Goal: Task Accomplishment & Management: Manage account settings

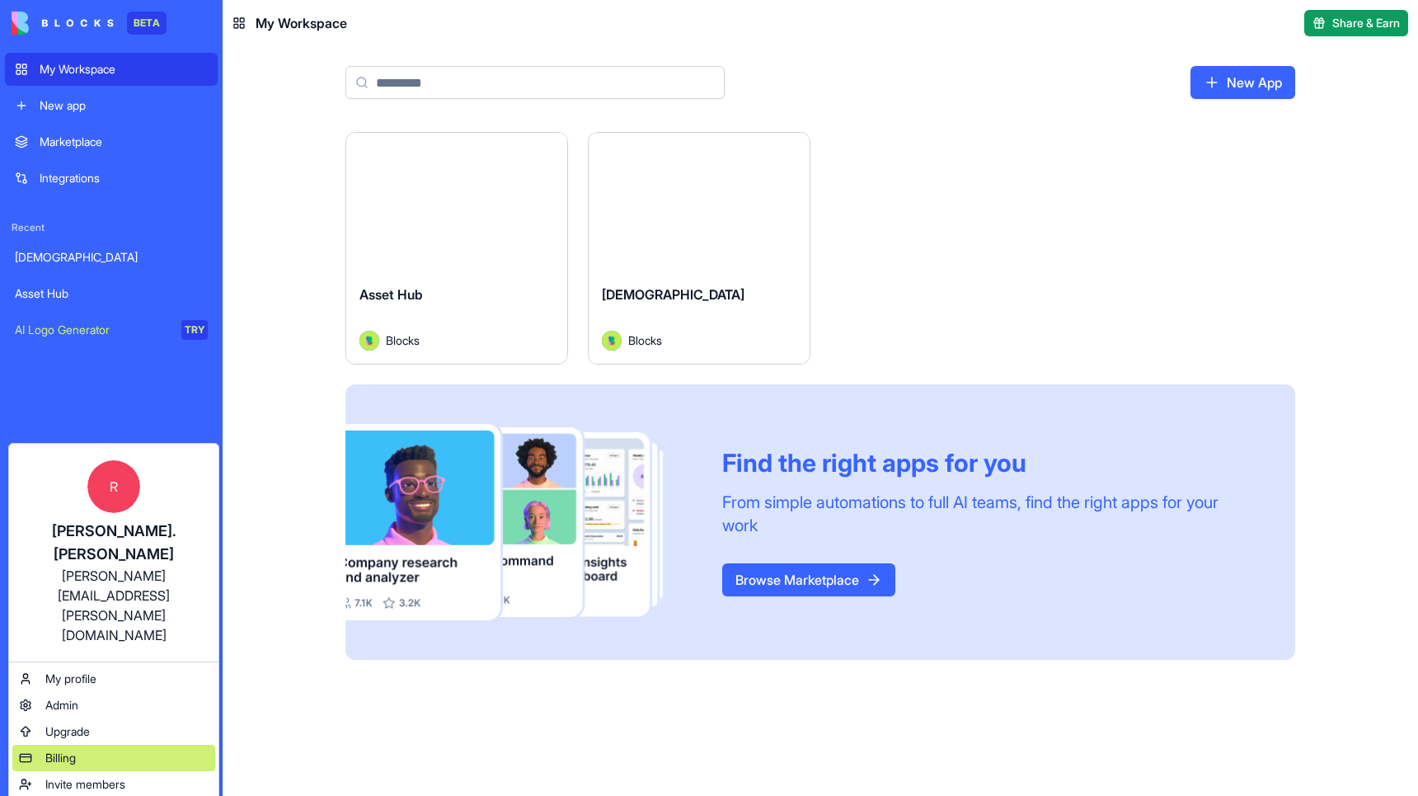
click at [73, 749] on span "Billing" at bounding box center [60, 757] width 31 height 16
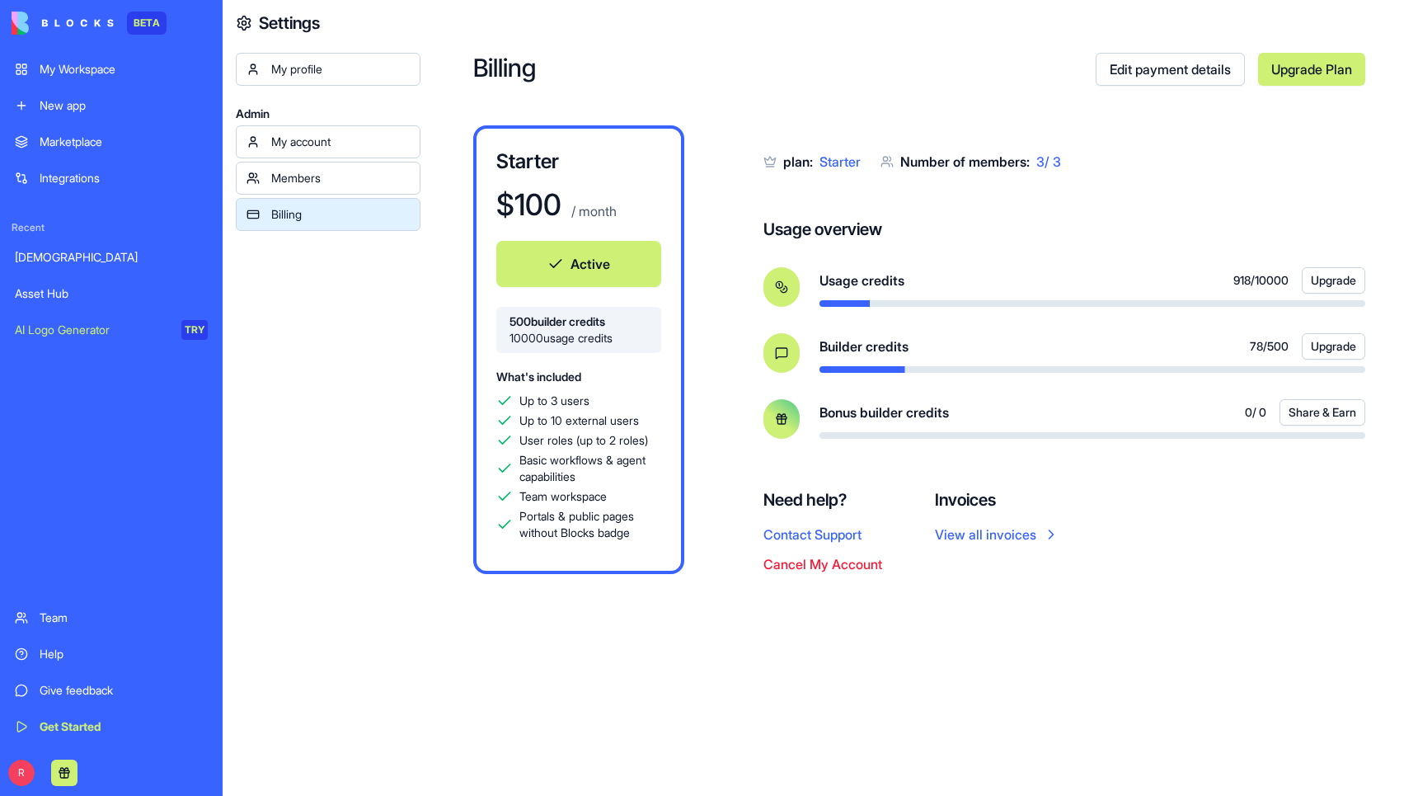
click at [831, 566] on button "Cancel My Account" at bounding box center [822, 564] width 119 height 20
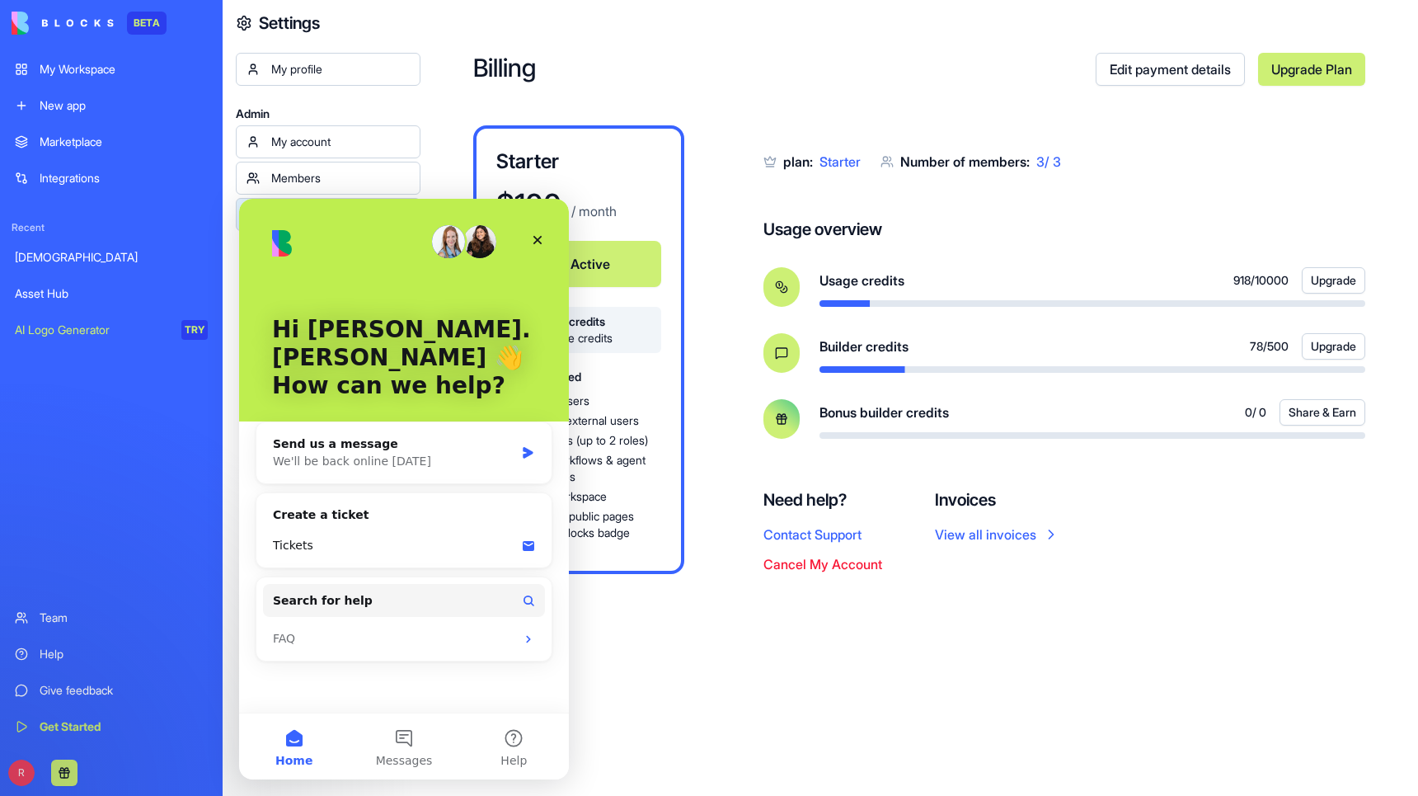
click at [803, 615] on div "Billing Edit payment details Upgrade Plan Starter $ 100 / month Active 500 buil…" at bounding box center [919, 398] width 998 height 796
click at [530, 239] on div "Close" at bounding box center [538, 240] width 30 height 30
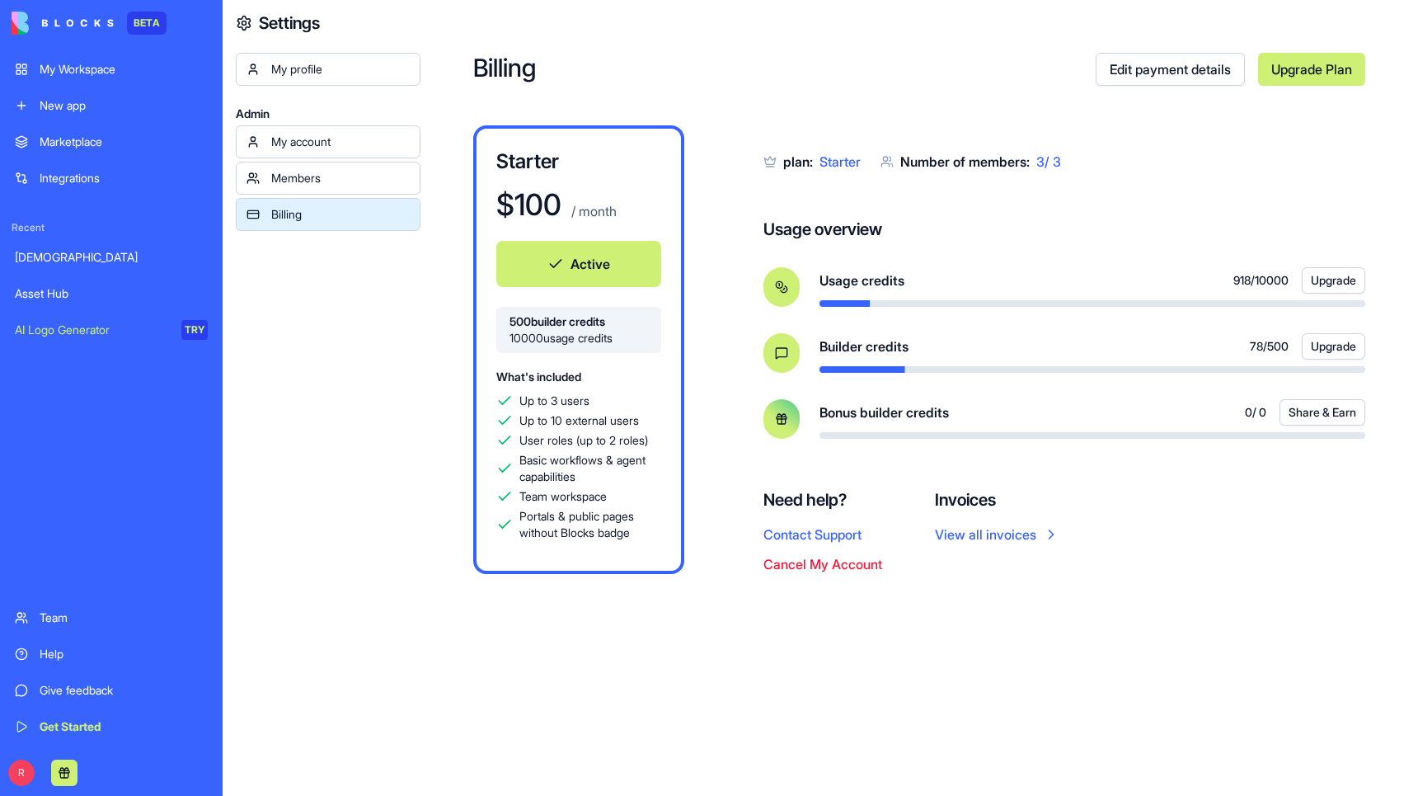
click at [839, 564] on button "Cancel My Account" at bounding box center [822, 564] width 119 height 20
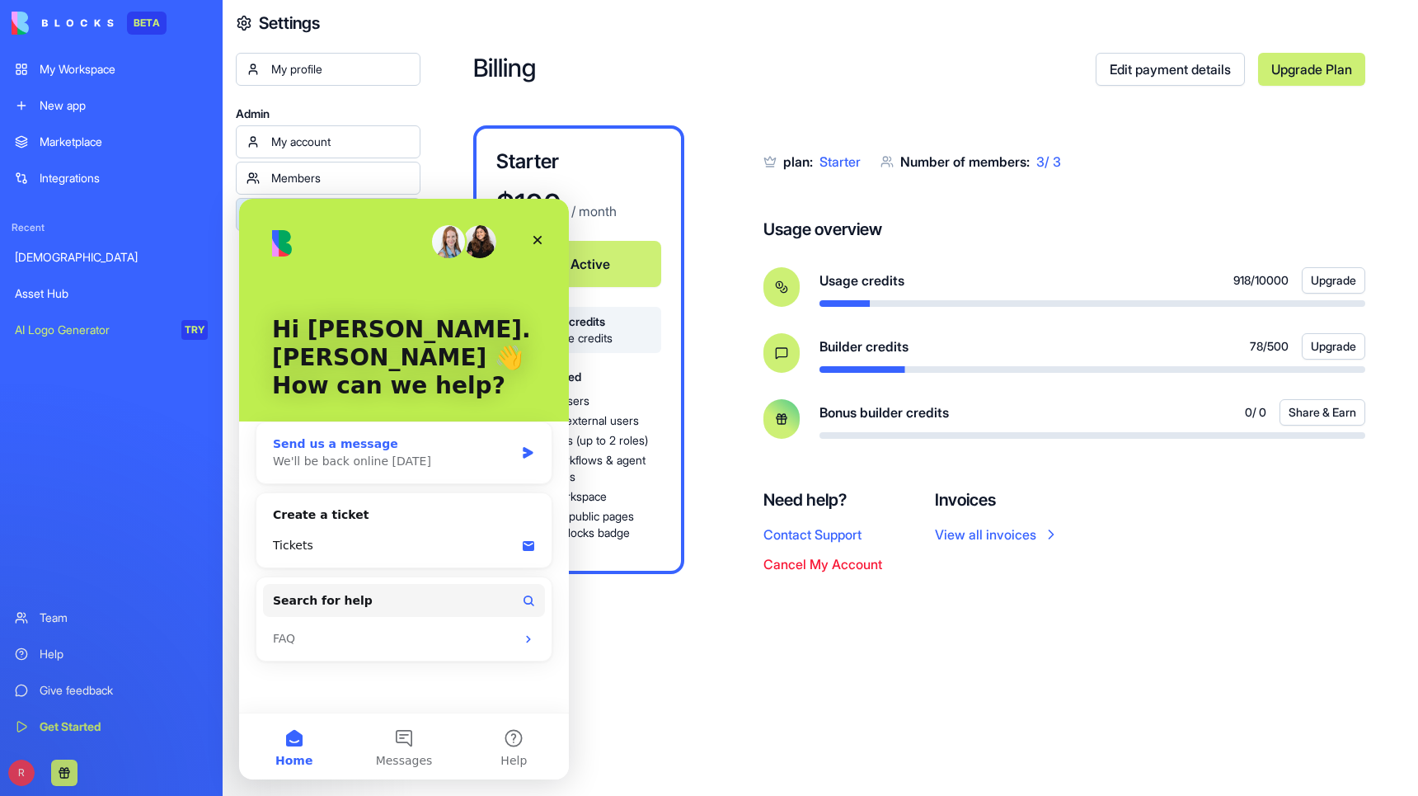
click at [327, 453] on div "We'll be back online [DATE]" at bounding box center [394, 461] width 242 height 17
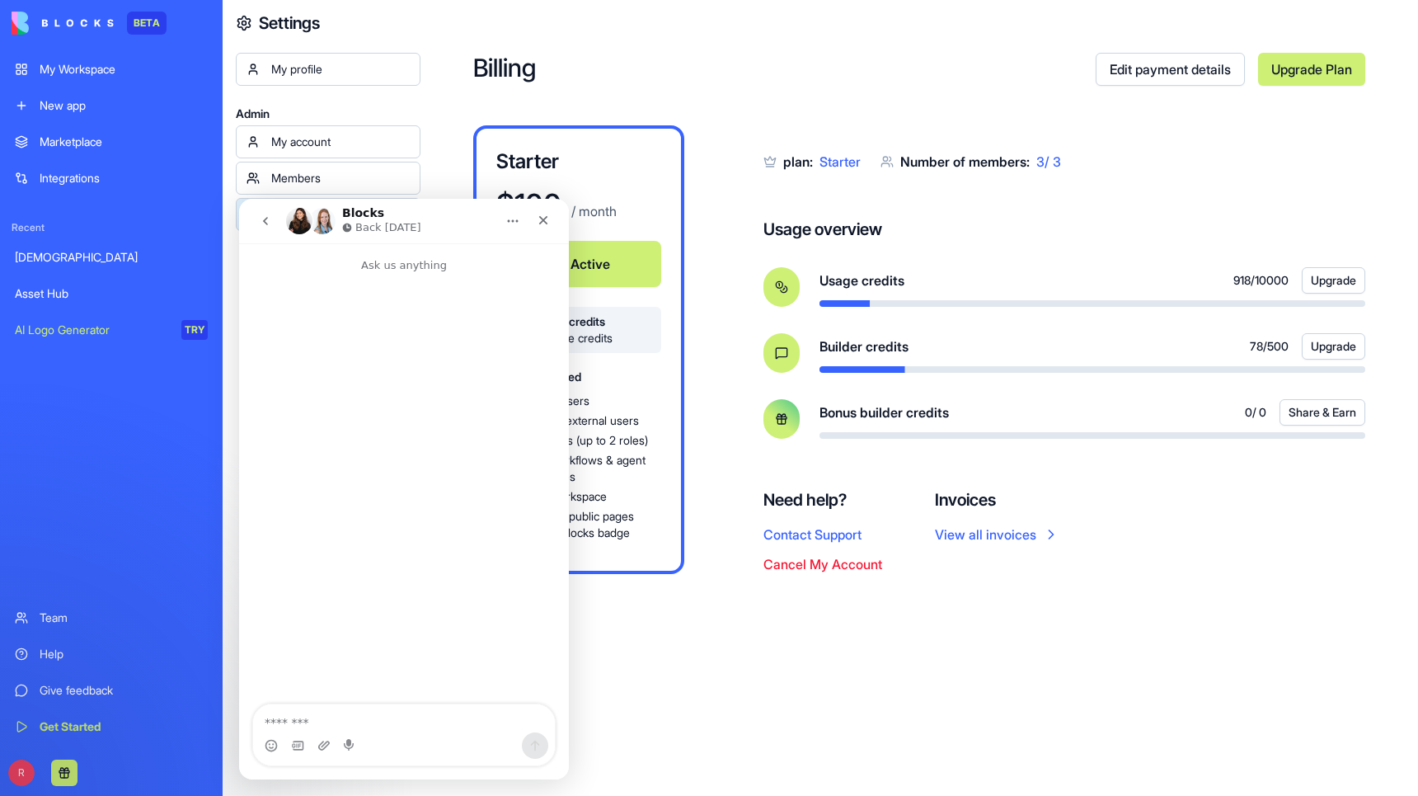
click at [298, 723] on textarea "Message…" at bounding box center [404, 718] width 302 height 28
type textarea "**********"
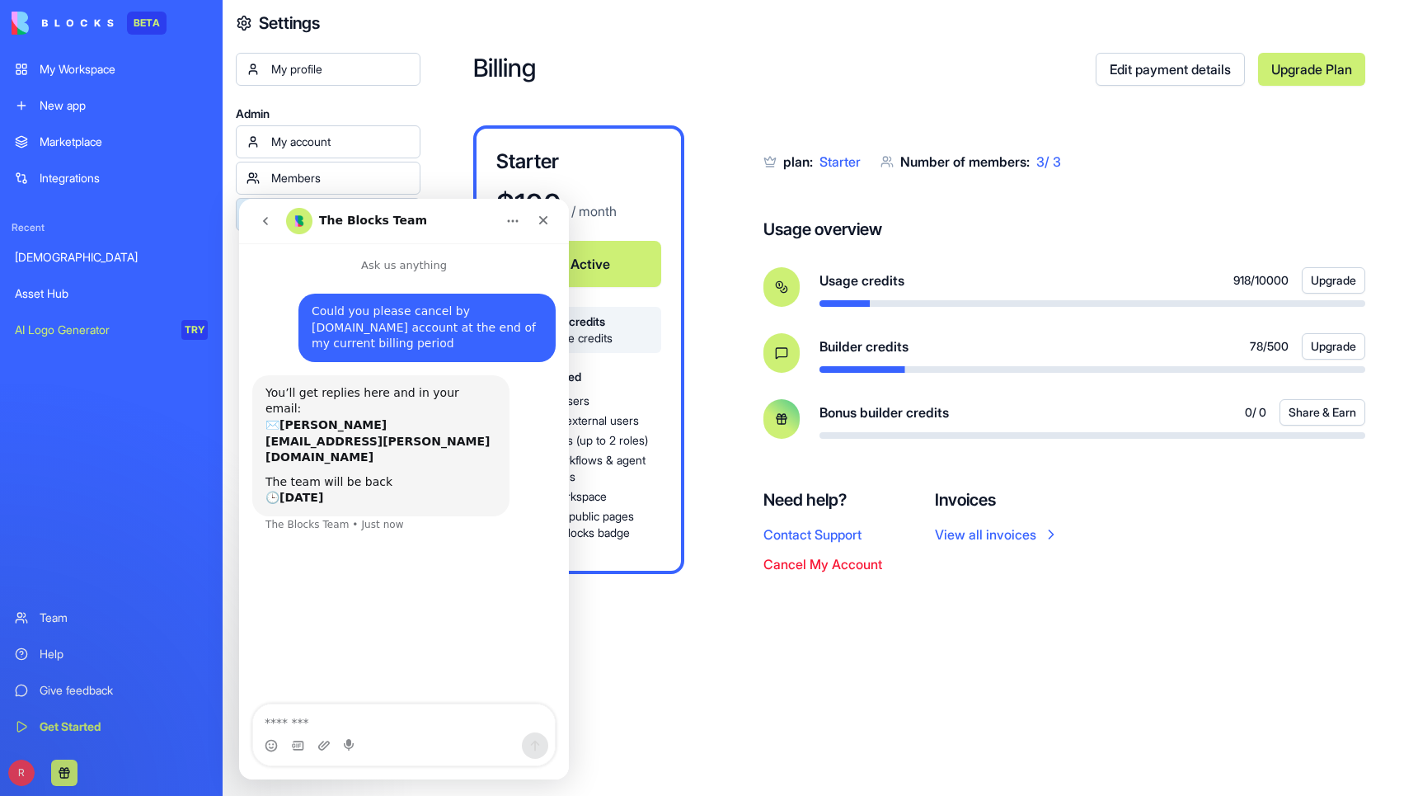
click at [858, 679] on div "Billing Edit payment details Upgrade Plan Starter $ 100 / month Active 500 buil…" at bounding box center [919, 398] width 998 height 796
click at [543, 220] on icon "Close" at bounding box center [543, 220] width 9 height 9
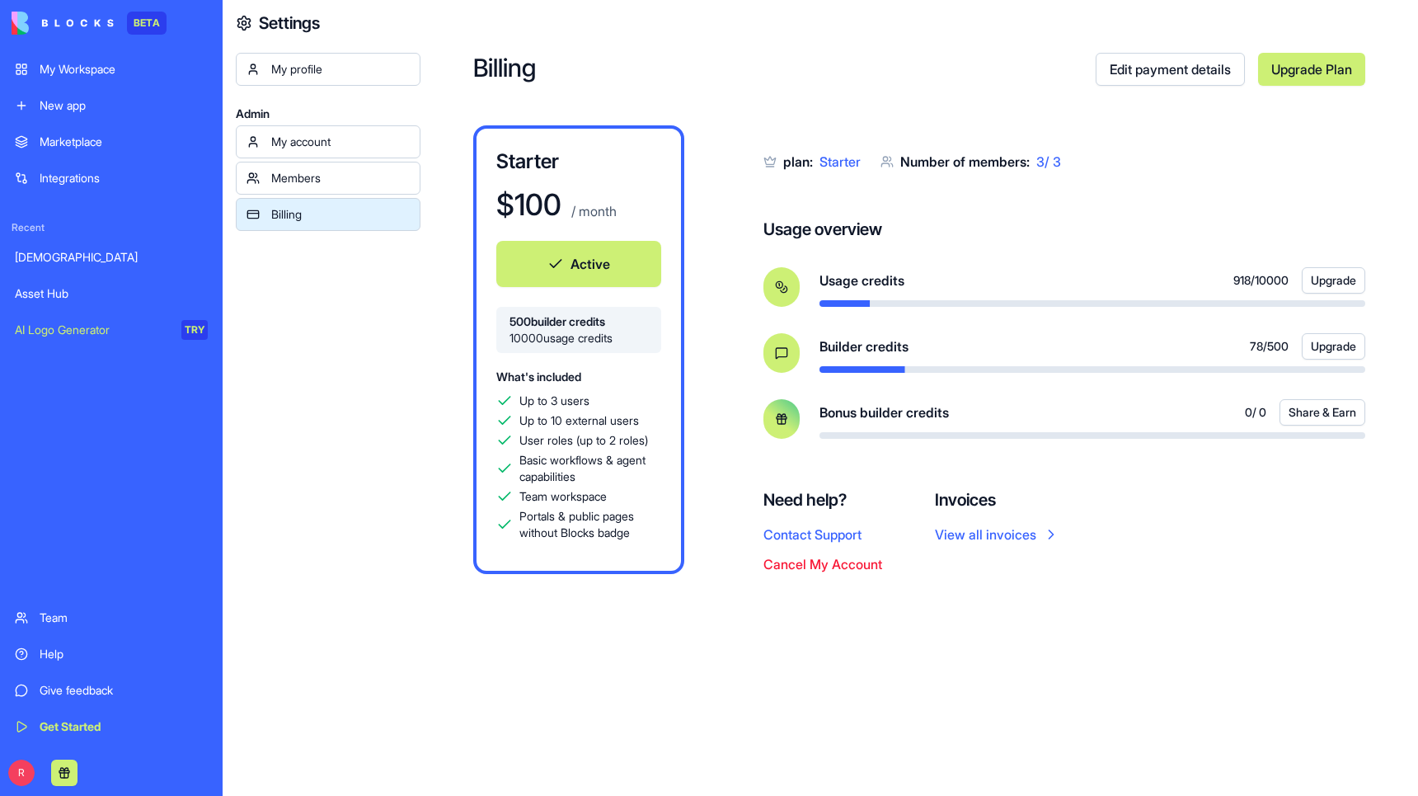
click at [583, 261] on button "Active" at bounding box center [578, 264] width 165 height 46
click at [816, 569] on button "Cancel My Account" at bounding box center [822, 564] width 119 height 20
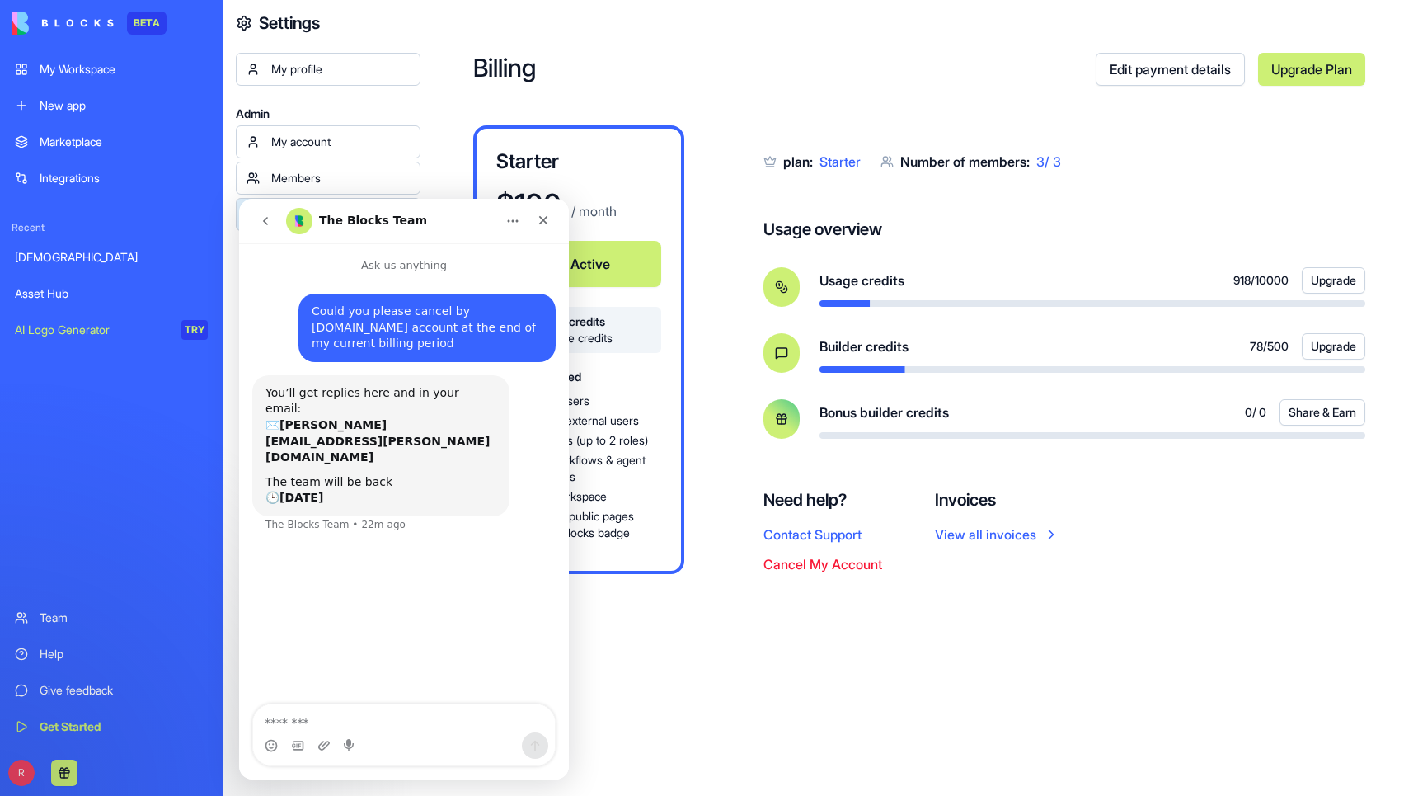
click at [716, 687] on div "Billing Edit payment details Upgrade Plan Starter $ 100 / month Active 500 buil…" at bounding box center [919, 398] width 998 height 796
click at [537, 222] on icon "Close" at bounding box center [543, 220] width 13 height 13
